Goal: Task Accomplishment & Management: Complete application form

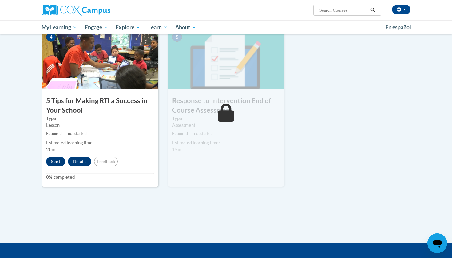
scroll to position [293, 0]
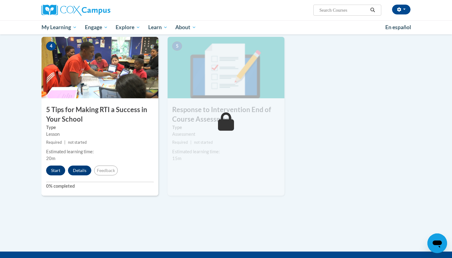
click at [53, 167] on button "Start" at bounding box center [55, 171] width 19 height 10
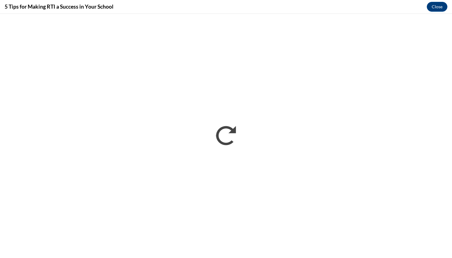
scroll to position [0, 0]
click at [436, 7] on button "Close" at bounding box center [437, 7] width 21 height 10
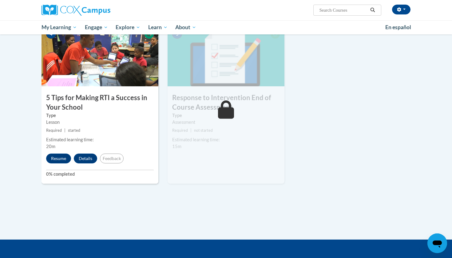
scroll to position [302, 0]
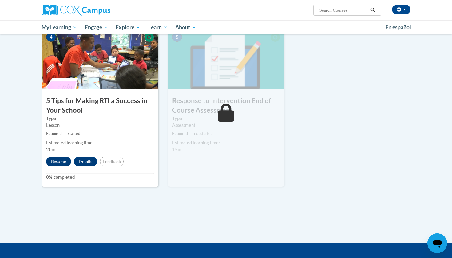
click at [60, 163] on button "Resume" at bounding box center [58, 162] width 25 height 10
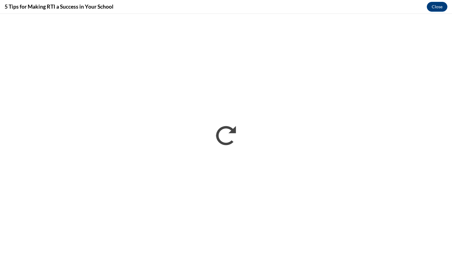
scroll to position [0, 0]
click at [429, 8] on button "Close" at bounding box center [437, 7] width 21 height 10
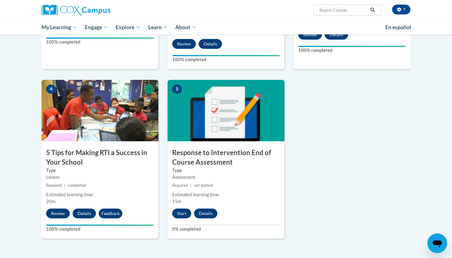
scroll to position [259, 0]
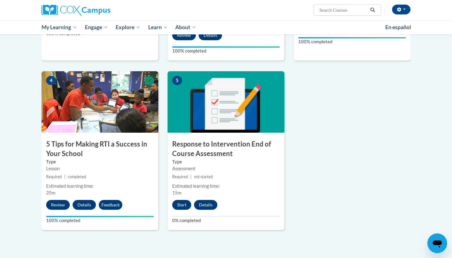
click at [184, 202] on button "Start" at bounding box center [181, 205] width 19 height 10
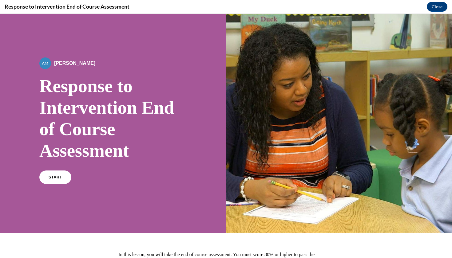
scroll to position [0, 0]
click at [63, 174] on link "START" at bounding box center [55, 177] width 34 height 14
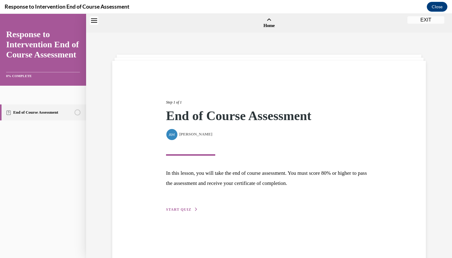
scroll to position [19, 0]
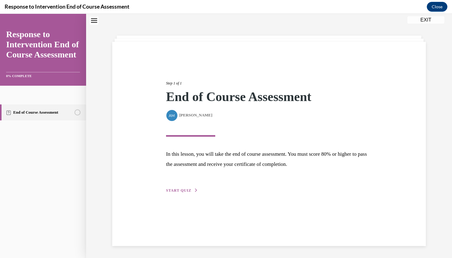
click at [184, 192] on span "START QUIZ" at bounding box center [178, 191] width 25 height 4
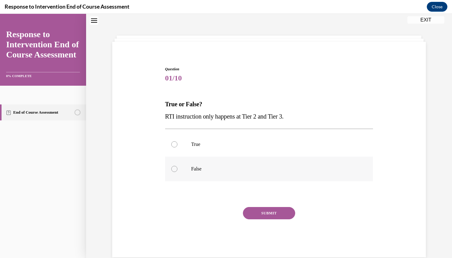
click at [182, 164] on label "False" at bounding box center [269, 169] width 208 height 25
click at [178, 166] on input "False" at bounding box center [174, 169] width 6 height 6
radio input "true"
click at [261, 211] on button "SUBMIT" at bounding box center [269, 213] width 52 height 12
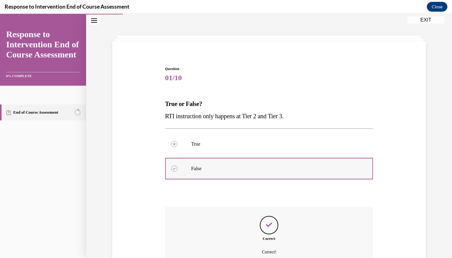
scroll to position [73, 0]
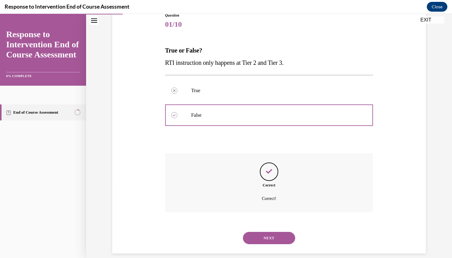
click at [271, 232] on button "NEXT" at bounding box center [269, 238] width 52 height 12
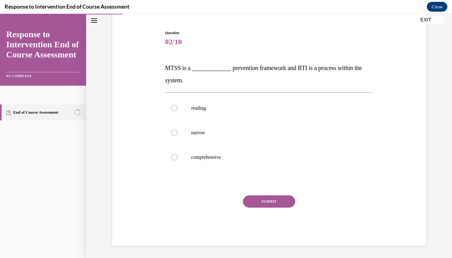
scroll to position [44, 0]
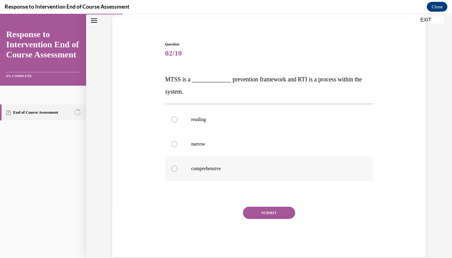
click at [215, 166] on p "comprehensive" at bounding box center [274, 169] width 167 height 6
click at [178, 166] on input "comprehensive" at bounding box center [174, 169] width 6 height 6
radio input "true"
click at [275, 214] on button "SUBMIT" at bounding box center [269, 213] width 52 height 12
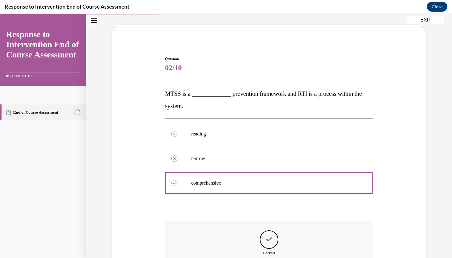
scroll to position [98, 0]
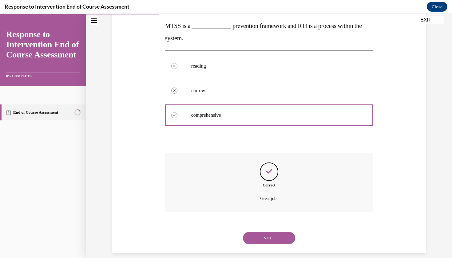
click at [269, 232] on button "NEXT" at bounding box center [269, 238] width 52 height 12
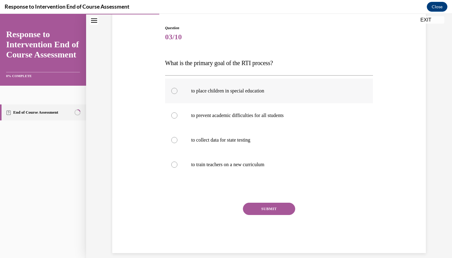
click at [235, 81] on label "to place children in special education" at bounding box center [269, 91] width 208 height 25
click at [178, 88] on input "to place children in special education" at bounding box center [174, 91] width 6 height 6
radio input "true"
click at [232, 78] on div "to place children in special education to prevent academic difficulties for all…" at bounding box center [269, 127] width 208 height 105
click at [225, 79] on label "to place children in special education" at bounding box center [269, 91] width 208 height 25
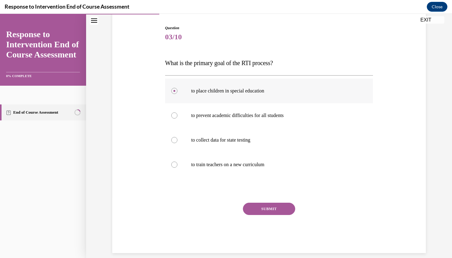
click at [178, 88] on input "to place children in special education" at bounding box center [174, 91] width 6 height 6
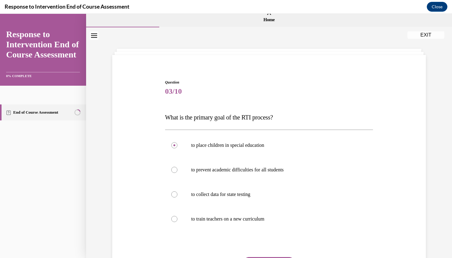
scroll to position [4, 0]
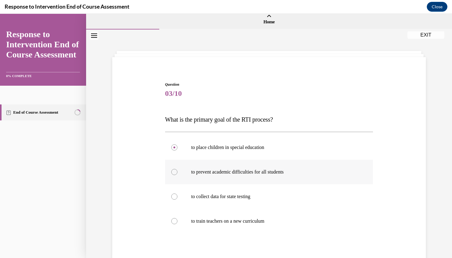
click at [214, 174] on p "to prevent academic difficulties for all students" at bounding box center [274, 172] width 167 height 6
click at [178, 174] on input "to prevent academic difficulties for all students" at bounding box center [174, 172] width 6 height 6
radio input "true"
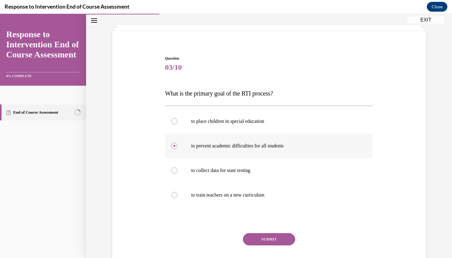
scroll to position [38, 0]
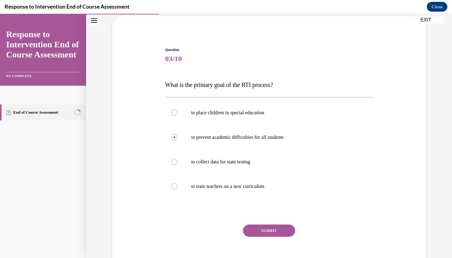
click at [262, 226] on button "SUBMIT" at bounding box center [269, 231] width 52 height 12
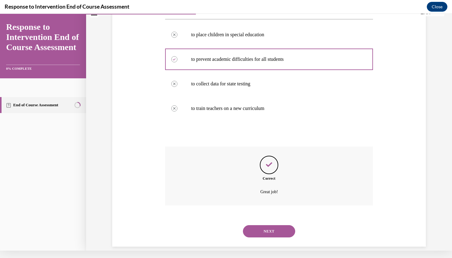
scroll to position [110, 0]
click at [265, 225] on button "NEXT" at bounding box center [269, 231] width 52 height 12
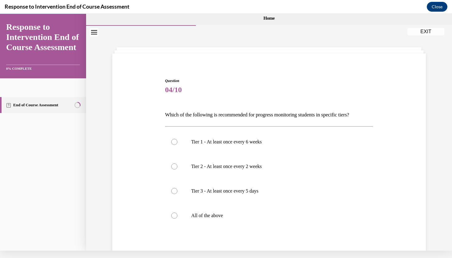
scroll to position [0, 0]
click at [217, 214] on p "All of the above" at bounding box center [274, 216] width 167 height 6
click at [178, 214] on input "All of the above" at bounding box center [174, 216] width 6 height 6
radio input "true"
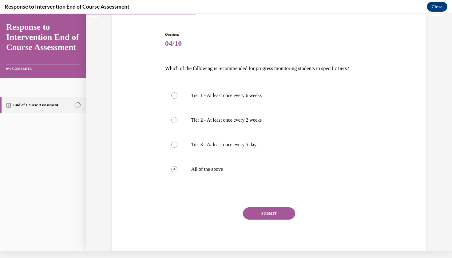
click at [286, 212] on button "SUBMIT" at bounding box center [269, 214] width 52 height 12
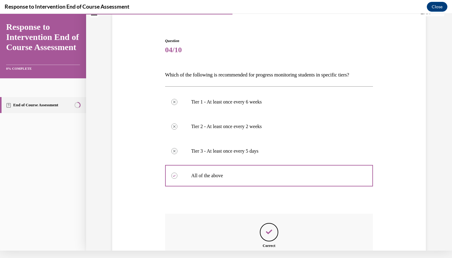
scroll to position [108, 0]
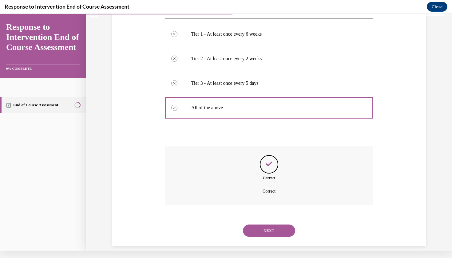
click at [268, 229] on button "NEXT" at bounding box center [269, 231] width 52 height 12
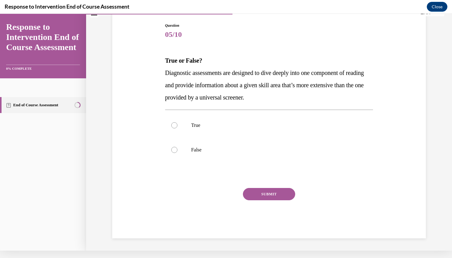
scroll to position [44, 0]
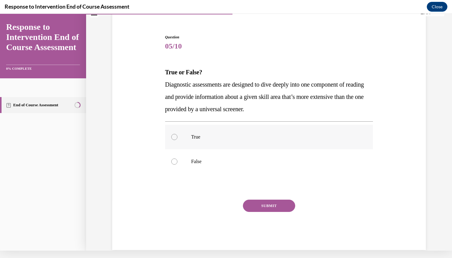
click at [183, 139] on label "True" at bounding box center [269, 137] width 208 height 25
click at [178, 139] on input "True" at bounding box center [174, 137] width 6 height 6
radio input "true"
click at [258, 209] on button "SUBMIT" at bounding box center [269, 206] width 52 height 12
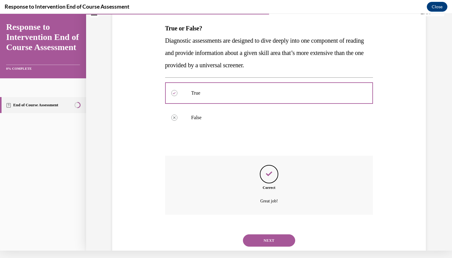
scroll to position [98, 0]
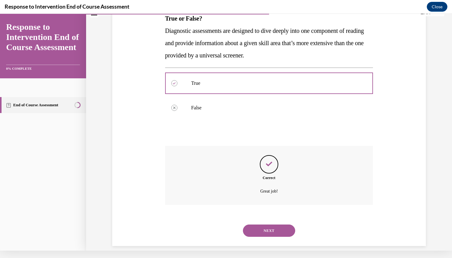
click at [261, 225] on button "NEXT" at bounding box center [269, 231] width 52 height 12
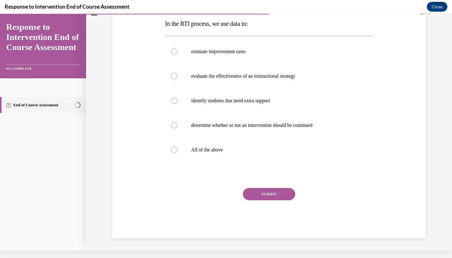
scroll to position [0, 0]
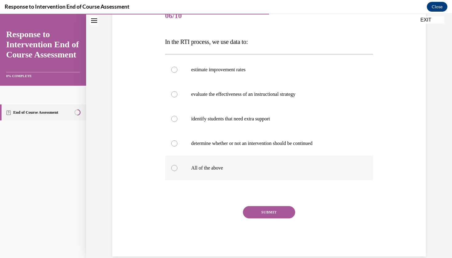
click at [238, 176] on label "All of the above" at bounding box center [269, 168] width 208 height 25
click at [178, 171] on input "All of the above" at bounding box center [174, 168] width 6 height 6
radio input "true"
click at [259, 228] on div "SUBMIT" at bounding box center [269, 221] width 208 height 31
click at [264, 226] on div "SUBMIT" at bounding box center [269, 221] width 208 height 31
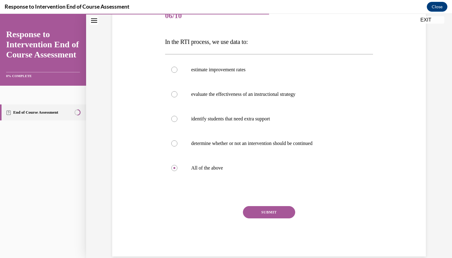
click at [266, 225] on div "SUBMIT" at bounding box center [269, 221] width 208 height 31
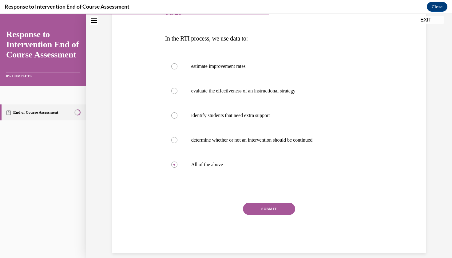
click at [273, 208] on button "SUBMIT" at bounding box center [269, 209] width 52 height 12
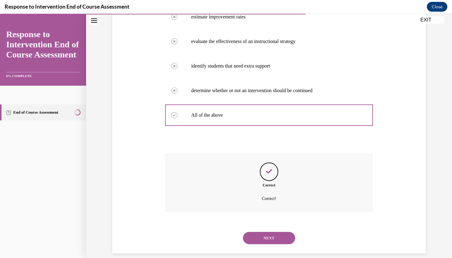
click at [265, 232] on button "NEXT" at bounding box center [269, 238] width 52 height 12
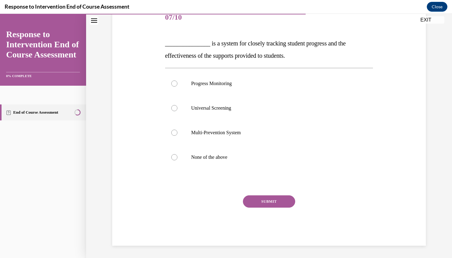
scroll to position [70, 0]
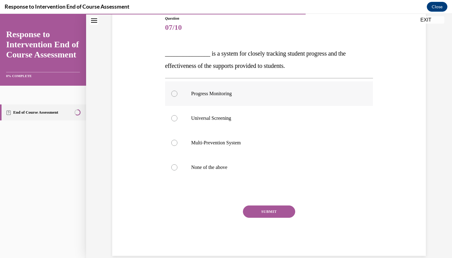
click at [227, 95] on p "Progress Monitoring" at bounding box center [274, 94] width 167 height 6
click at [178, 95] on input "Progress Monitoring" at bounding box center [174, 94] width 6 height 6
radio input "true"
click at [273, 209] on button "SUBMIT" at bounding box center [269, 212] width 52 height 12
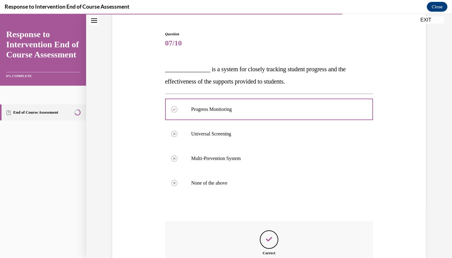
scroll to position [122, 0]
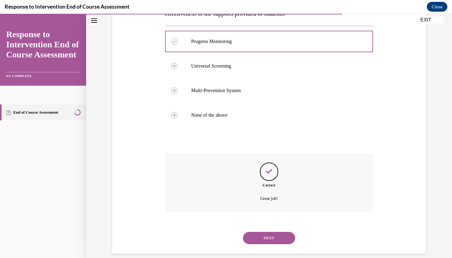
click at [262, 234] on button "NEXT" at bounding box center [269, 238] width 52 height 12
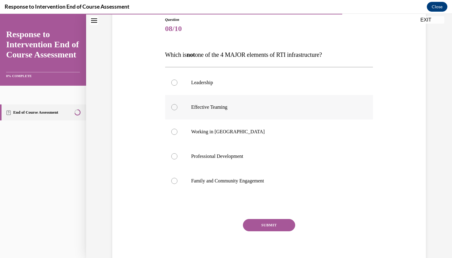
click at [205, 108] on p "Effective Teaming" at bounding box center [274, 107] width 167 height 6
click at [178, 108] on input "Effective Teaming" at bounding box center [174, 107] width 6 height 6
radio input "true"
click at [210, 136] on label "Working in [GEOGRAPHIC_DATA]" at bounding box center [269, 132] width 208 height 25
click at [178, 135] on input "Working in [GEOGRAPHIC_DATA]" at bounding box center [174, 132] width 6 height 6
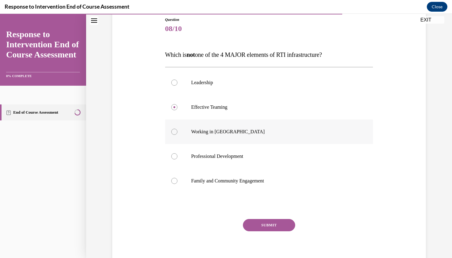
radio input "true"
click at [266, 228] on button "SUBMIT" at bounding box center [269, 225] width 52 height 12
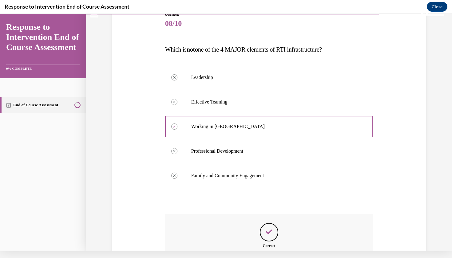
scroll to position [134, 0]
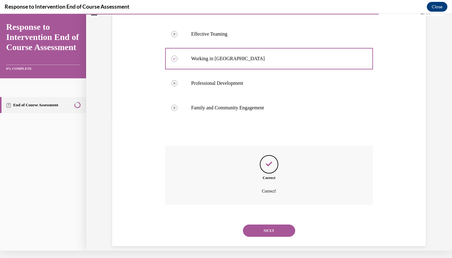
click at [270, 225] on button "NEXT" at bounding box center [269, 231] width 52 height 12
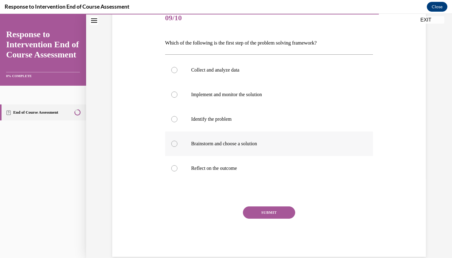
click at [230, 132] on label "Brainstorm and choose a solution" at bounding box center [269, 144] width 208 height 25
click at [178, 141] on input "Brainstorm and choose a solution" at bounding box center [174, 144] width 6 height 6
radio input "true"
click at [225, 126] on label "Identify the problem" at bounding box center [269, 119] width 208 height 25
click at [178, 122] on input "Identify the problem" at bounding box center [174, 119] width 6 height 6
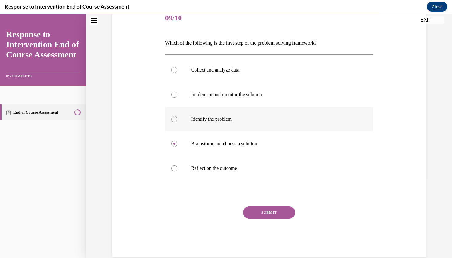
radio input "true"
click at [277, 222] on div "SUBMIT" at bounding box center [269, 222] width 208 height 31
click at [267, 223] on div "SUBMIT" at bounding box center [269, 222] width 208 height 31
click at [261, 219] on button "SUBMIT" at bounding box center [269, 213] width 52 height 12
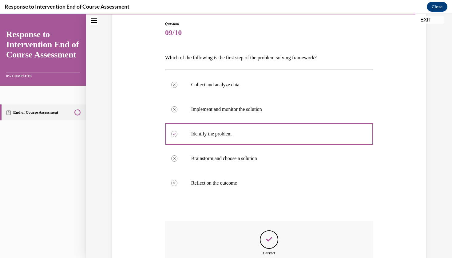
scroll to position [133, 0]
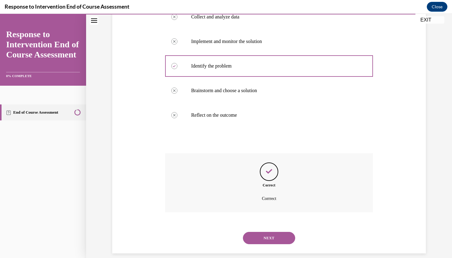
click at [273, 232] on button "NEXT" at bounding box center [269, 238] width 52 height 12
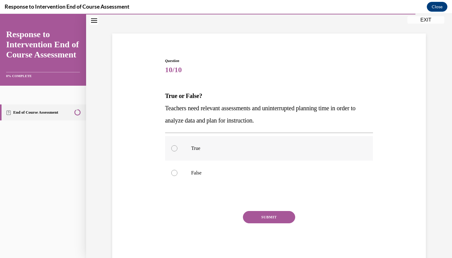
click at [201, 148] on p "True" at bounding box center [274, 149] width 167 height 6
click at [178, 148] on input "True" at bounding box center [174, 149] width 6 height 6
radio input "true"
click at [268, 216] on button "SUBMIT" at bounding box center [269, 217] width 52 height 12
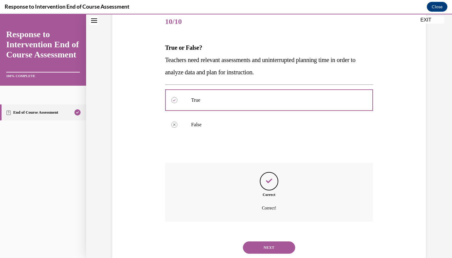
scroll to position [85, 0]
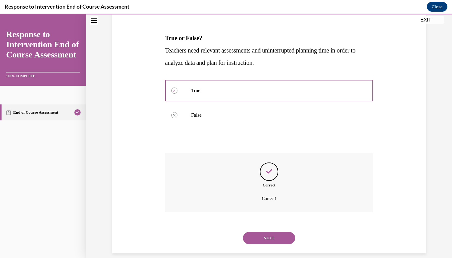
click at [267, 235] on button "NEXT" at bounding box center [269, 238] width 52 height 12
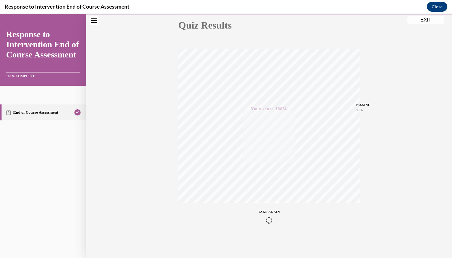
click at [435, 10] on button "Close" at bounding box center [437, 7] width 21 height 10
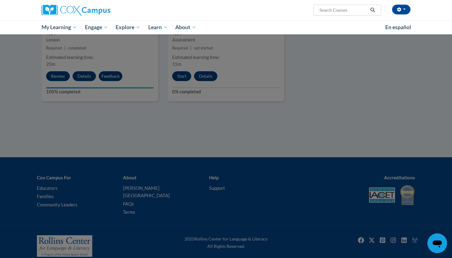
scroll to position [388, 0]
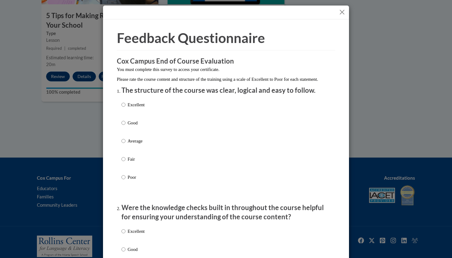
click at [129, 108] on p "Excellent" at bounding box center [136, 105] width 17 height 7
click at [126, 108] on input "Excellent" at bounding box center [124, 105] width 4 height 7
radio input "true"
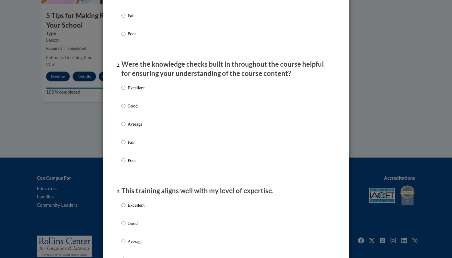
scroll to position [196, 0]
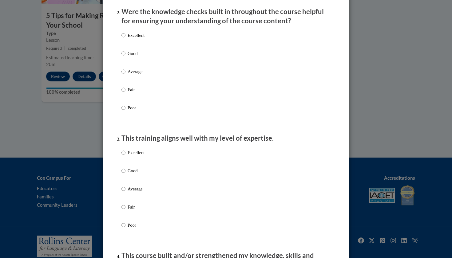
click at [132, 39] on p "Excellent" at bounding box center [136, 35] width 17 height 7
click at [126, 39] on input "Excellent" at bounding box center [124, 35] width 4 height 7
radio input "true"
click at [126, 157] on label "Excellent" at bounding box center [133, 158] width 23 height 17
click at [126, 156] on input "Excellent" at bounding box center [124, 153] width 4 height 7
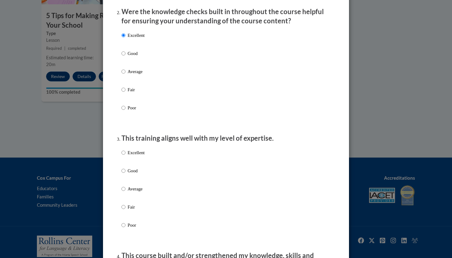
radio input "true"
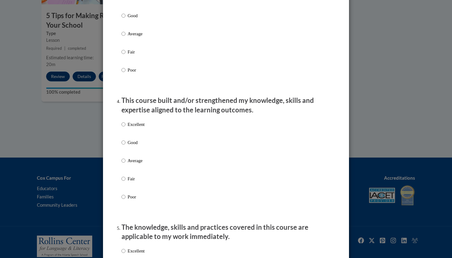
scroll to position [441, 0]
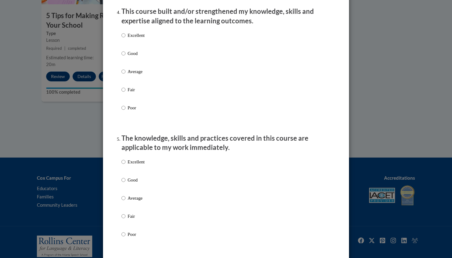
click at [139, 36] on p "Excellent" at bounding box center [136, 35] width 17 height 7
click at [126, 36] on input "Excellent" at bounding box center [124, 35] width 4 height 7
radio input "true"
click at [134, 165] on p "Excellent" at bounding box center [136, 162] width 17 height 7
click at [126, 165] on input "Excellent" at bounding box center [124, 162] width 4 height 7
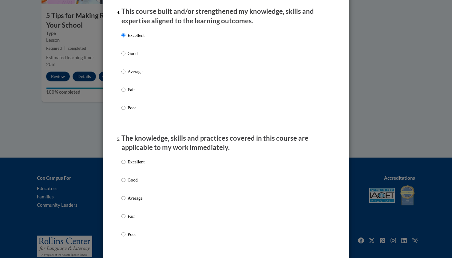
radio input "true"
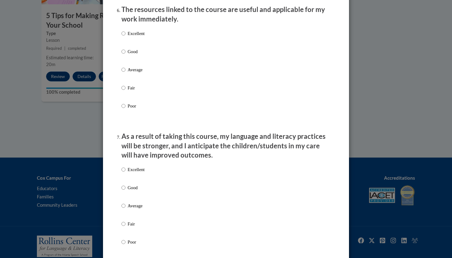
scroll to position [806, 0]
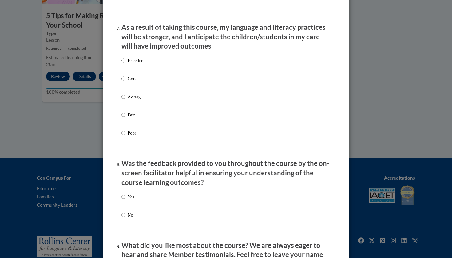
click at [136, 62] on p "Excellent" at bounding box center [136, 60] width 17 height 7
click at [126, 62] on input "Excellent" at bounding box center [124, 60] width 4 height 7
radio input "true"
click at [127, 197] on label "Yes" at bounding box center [128, 202] width 13 height 17
click at [126, 197] on input "Yes" at bounding box center [124, 197] width 4 height 7
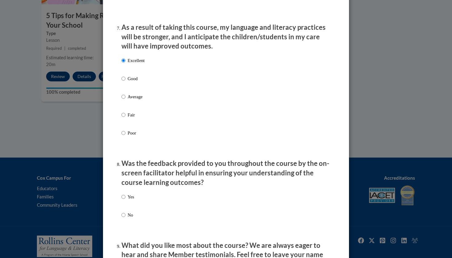
radio input "true"
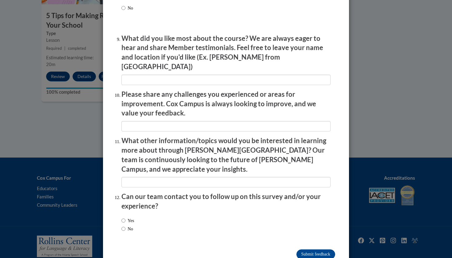
scroll to position [1013, 0]
click at [309, 250] on input "Submit feedback" at bounding box center [316, 255] width 39 height 10
